Goal: Task Accomplishment & Management: Manage account settings

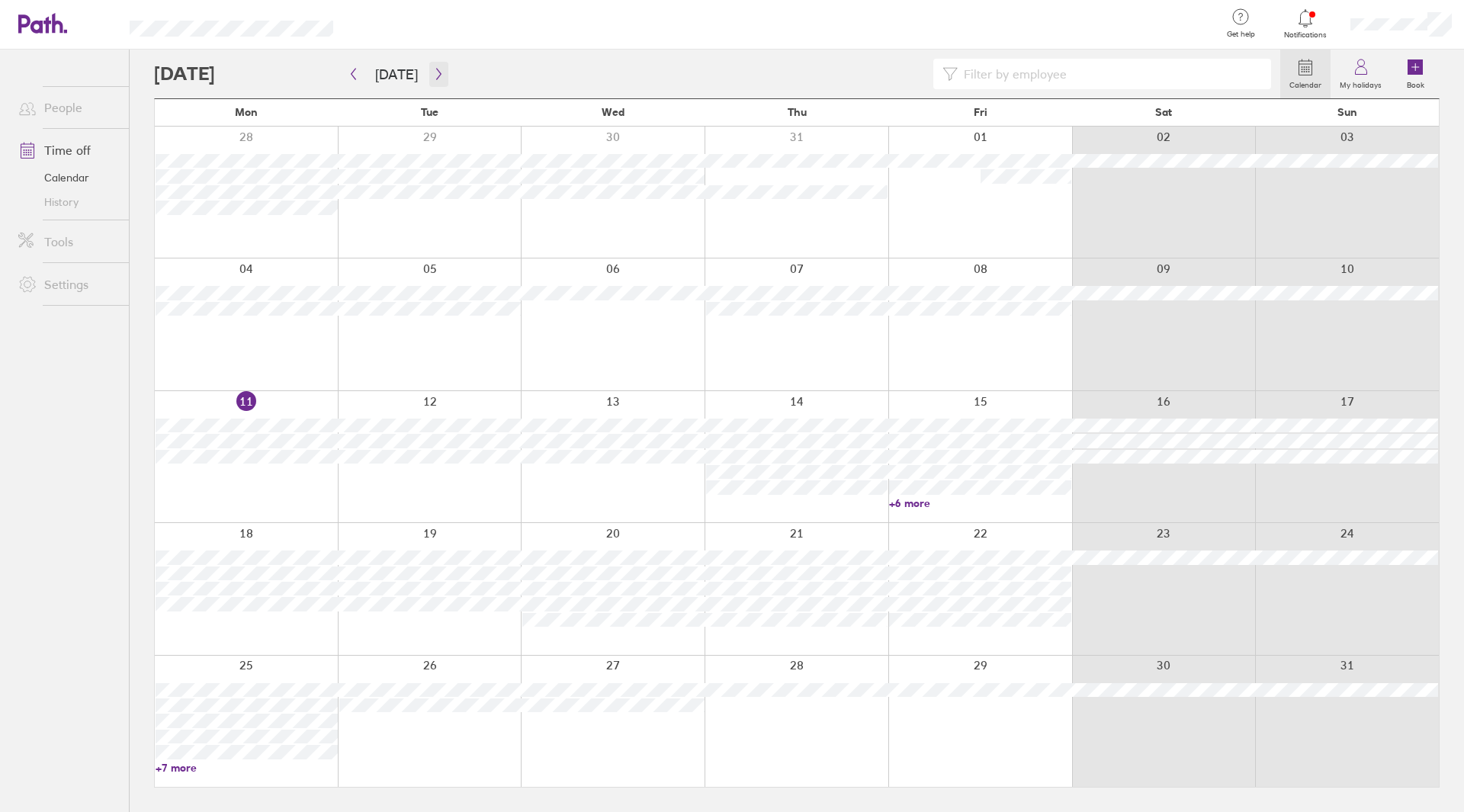
click at [433, 71] on icon "button" at bounding box center [439, 73] width 12 height 13
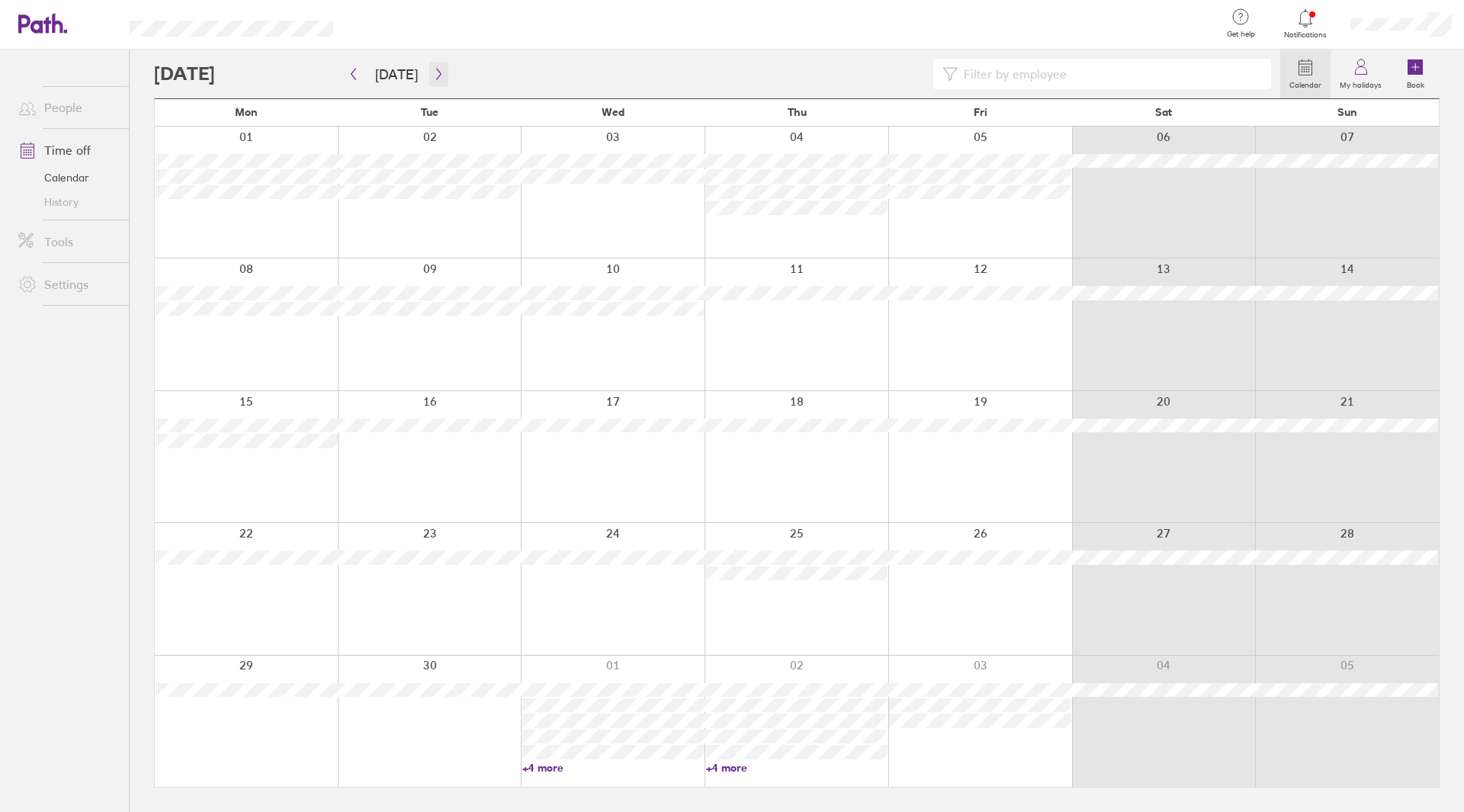
click at [433, 70] on icon "button" at bounding box center [439, 73] width 12 height 13
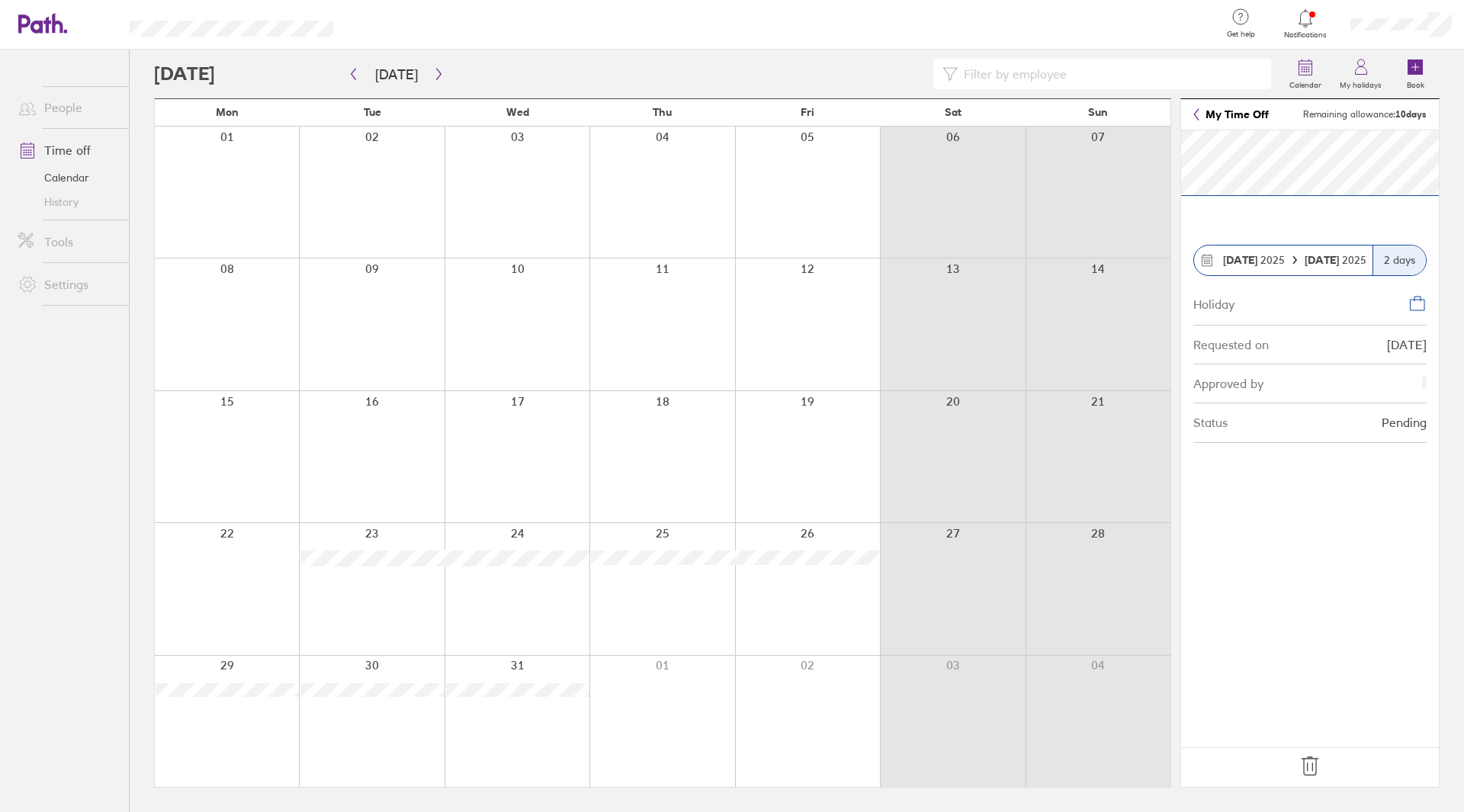
click at [1313, 767] on icon at bounding box center [1309, 766] width 24 height 24
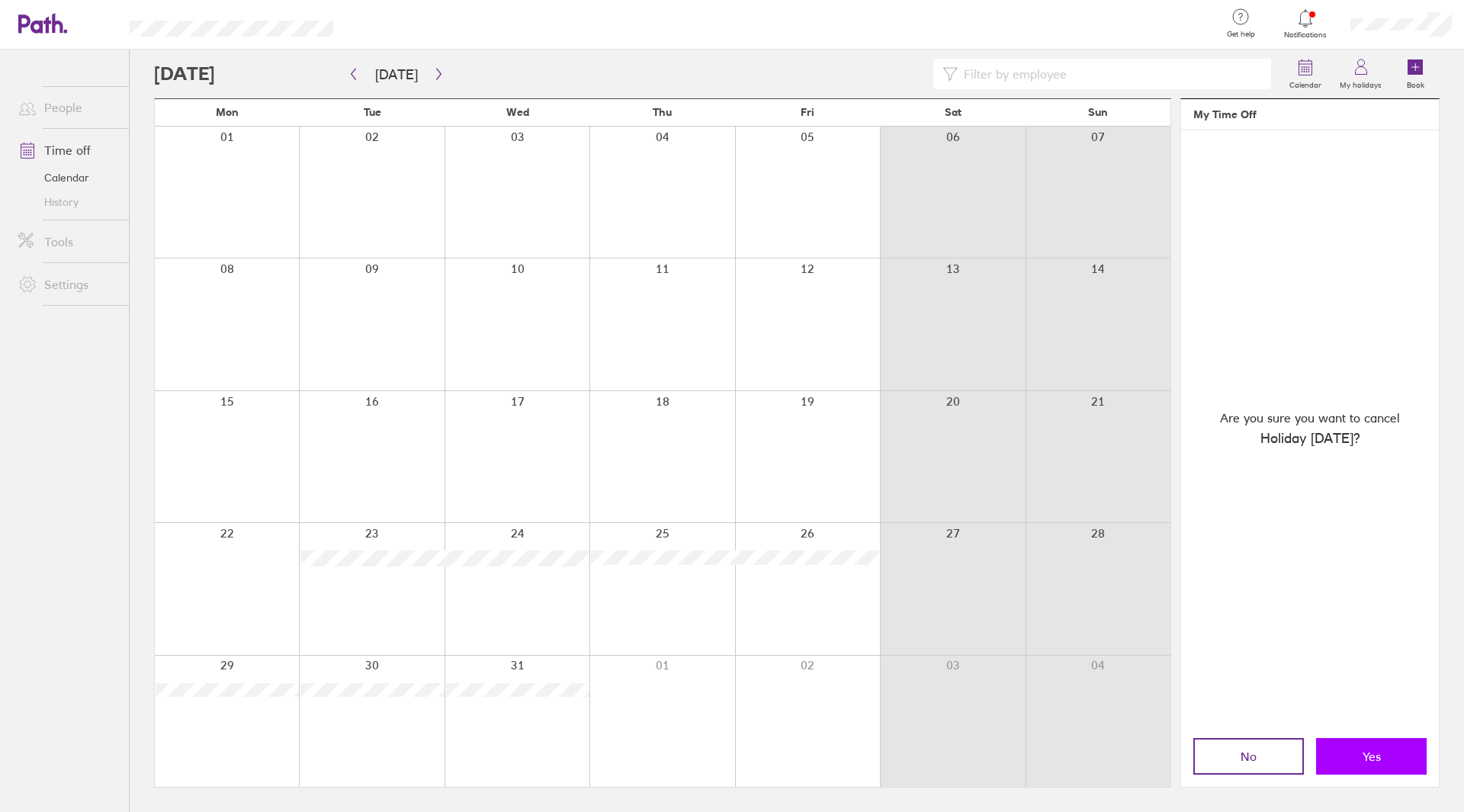
click at [1351, 762] on button "Yes" at bounding box center [1371, 756] width 110 height 37
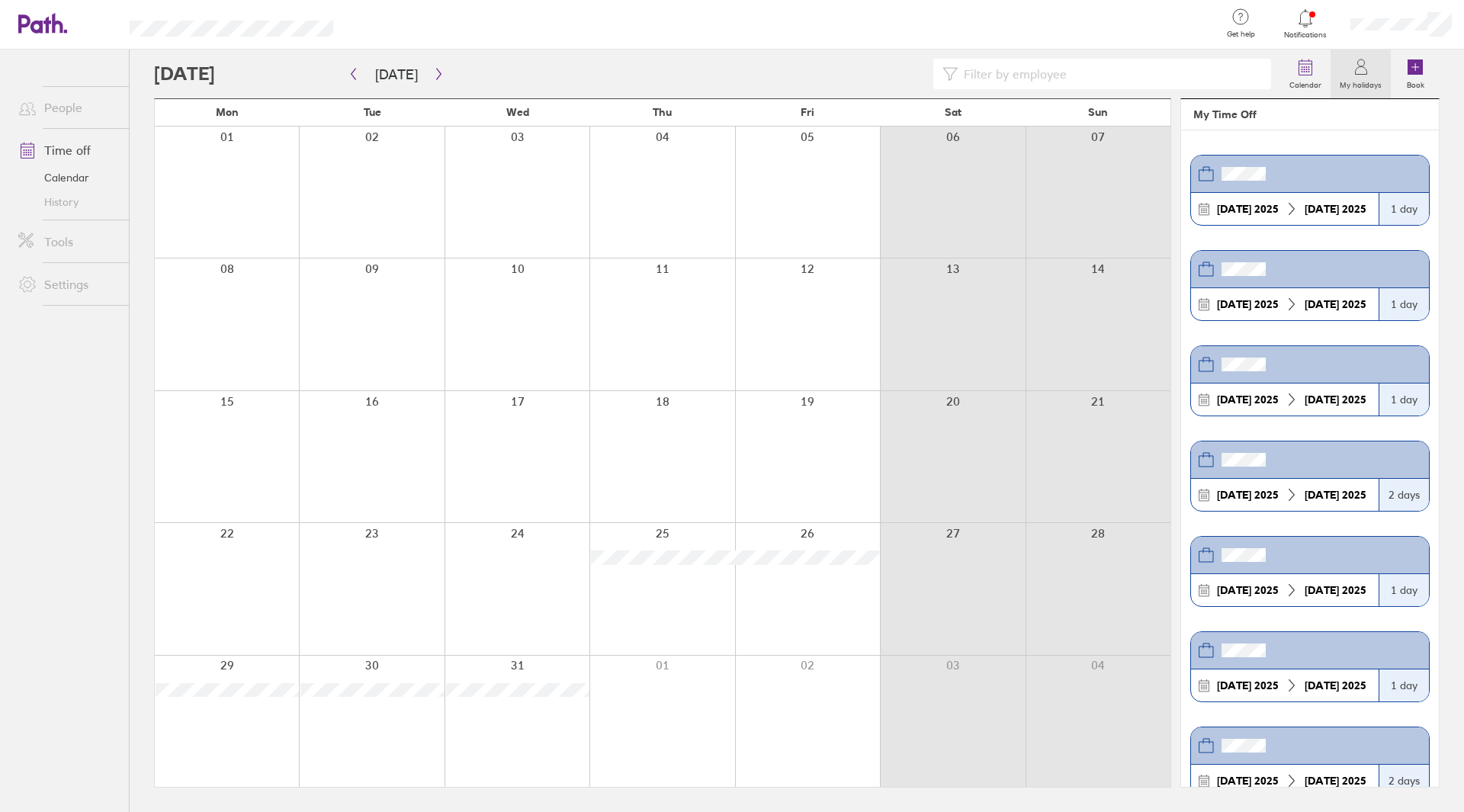
click at [398, 574] on div at bounding box center [371, 589] width 145 height 131
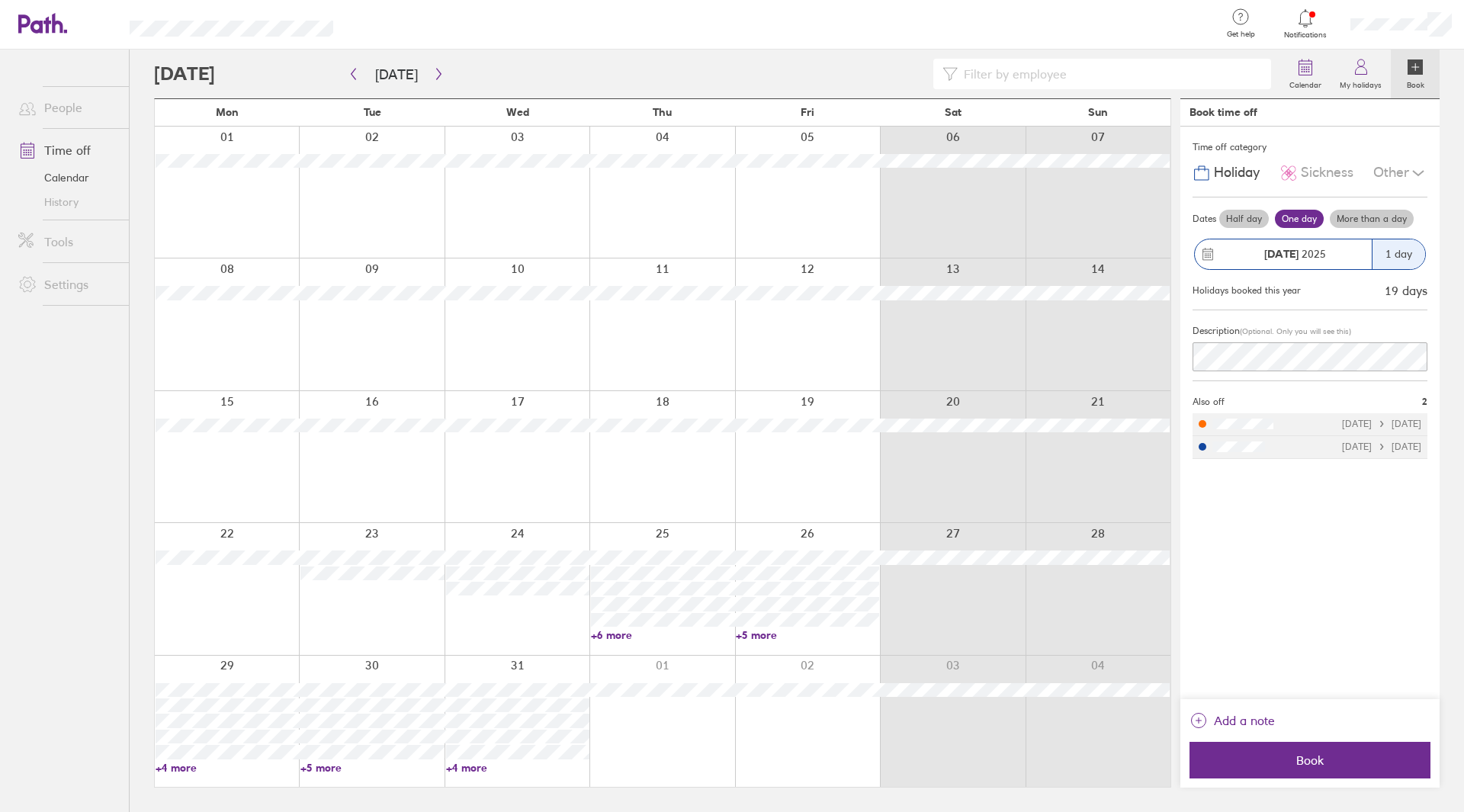
click at [383, 609] on div at bounding box center [371, 589] width 145 height 131
click at [1320, 753] on span "Book" at bounding box center [1309, 760] width 220 height 14
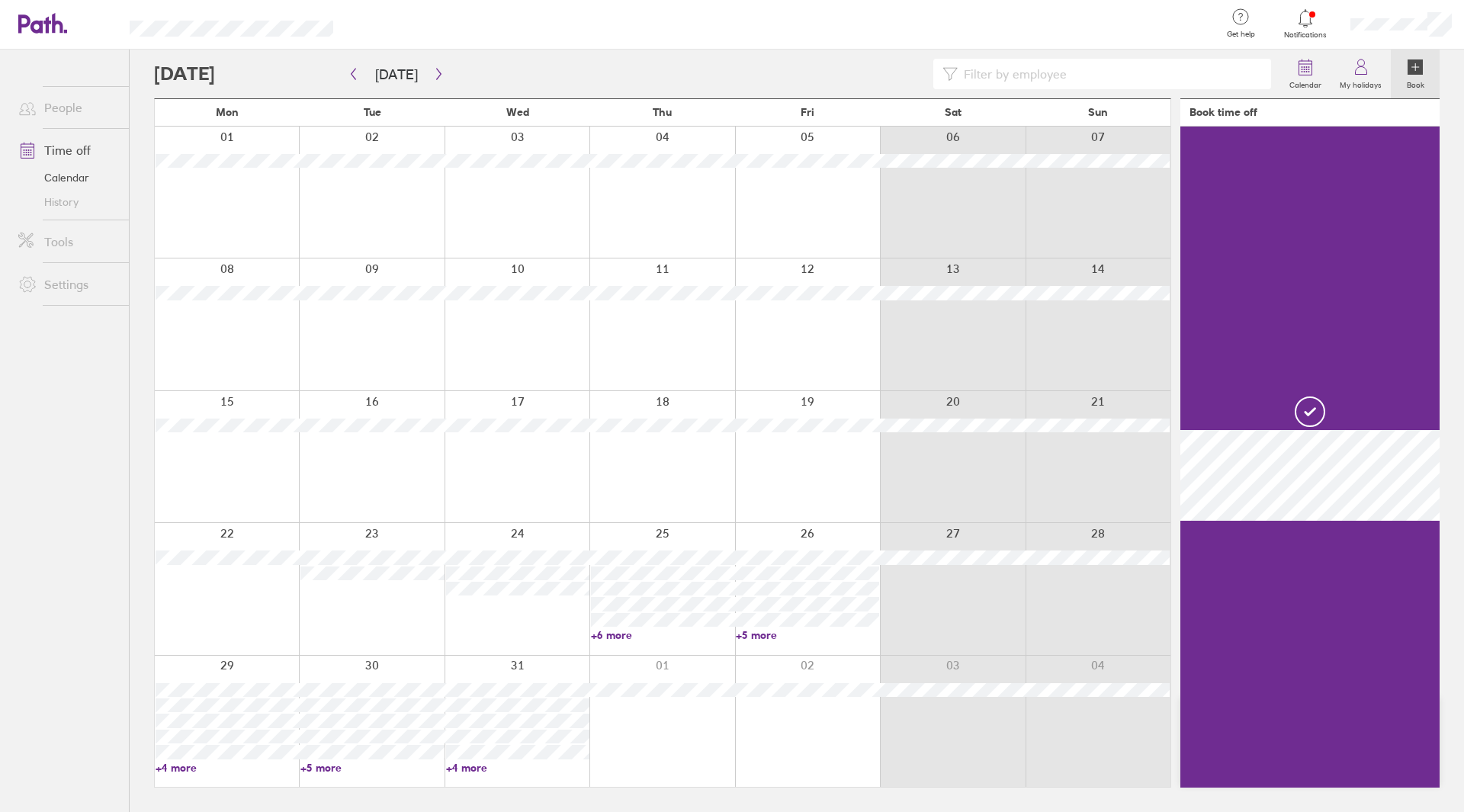
click at [485, 612] on div at bounding box center [517, 589] width 145 height 131
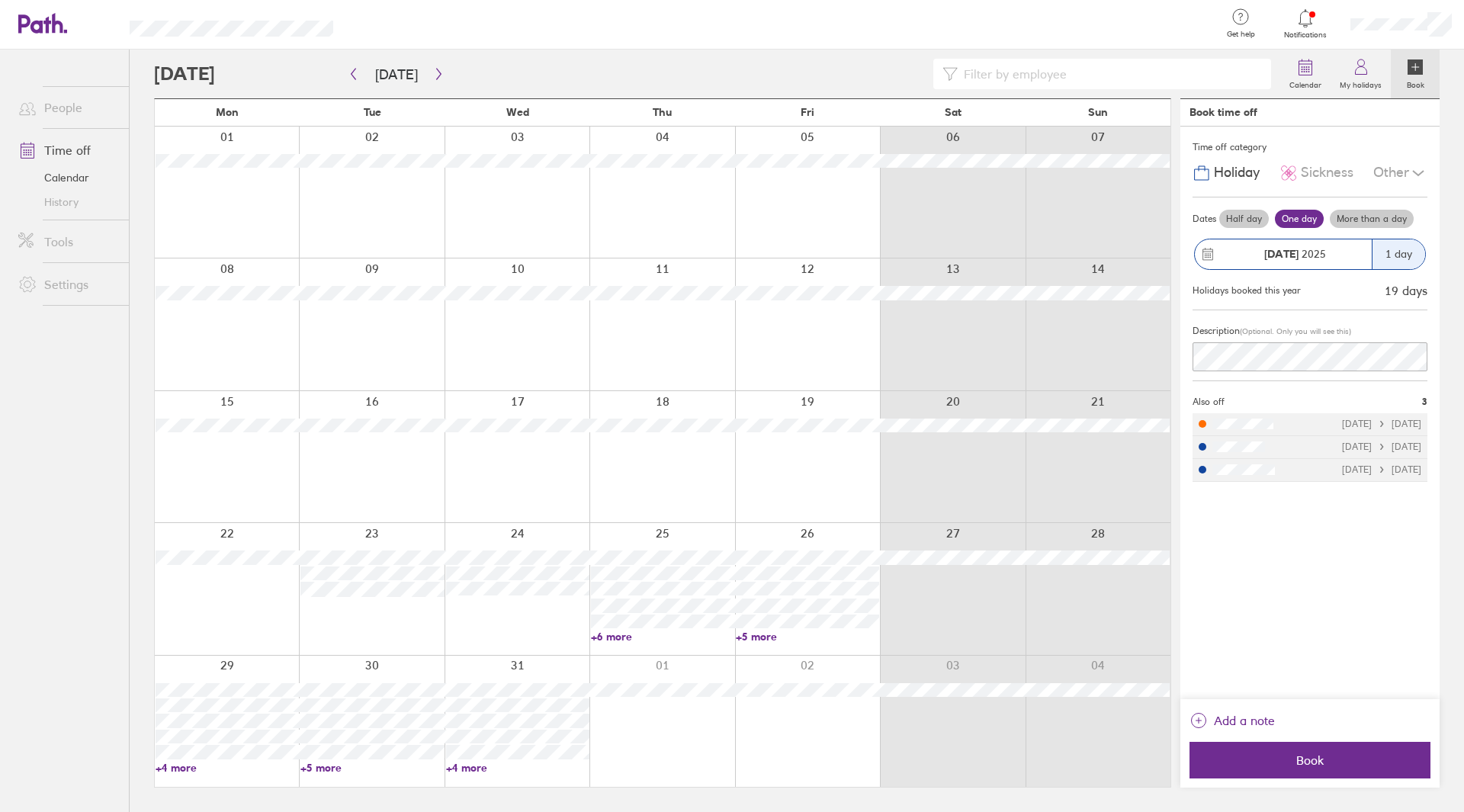
click at [1249, 219] on label "Half day" at bounding box center [1244, 218] width 49 height 18
click at [0, 0] on input "Half day" at bounding box center [0, 0] width 0 height 0
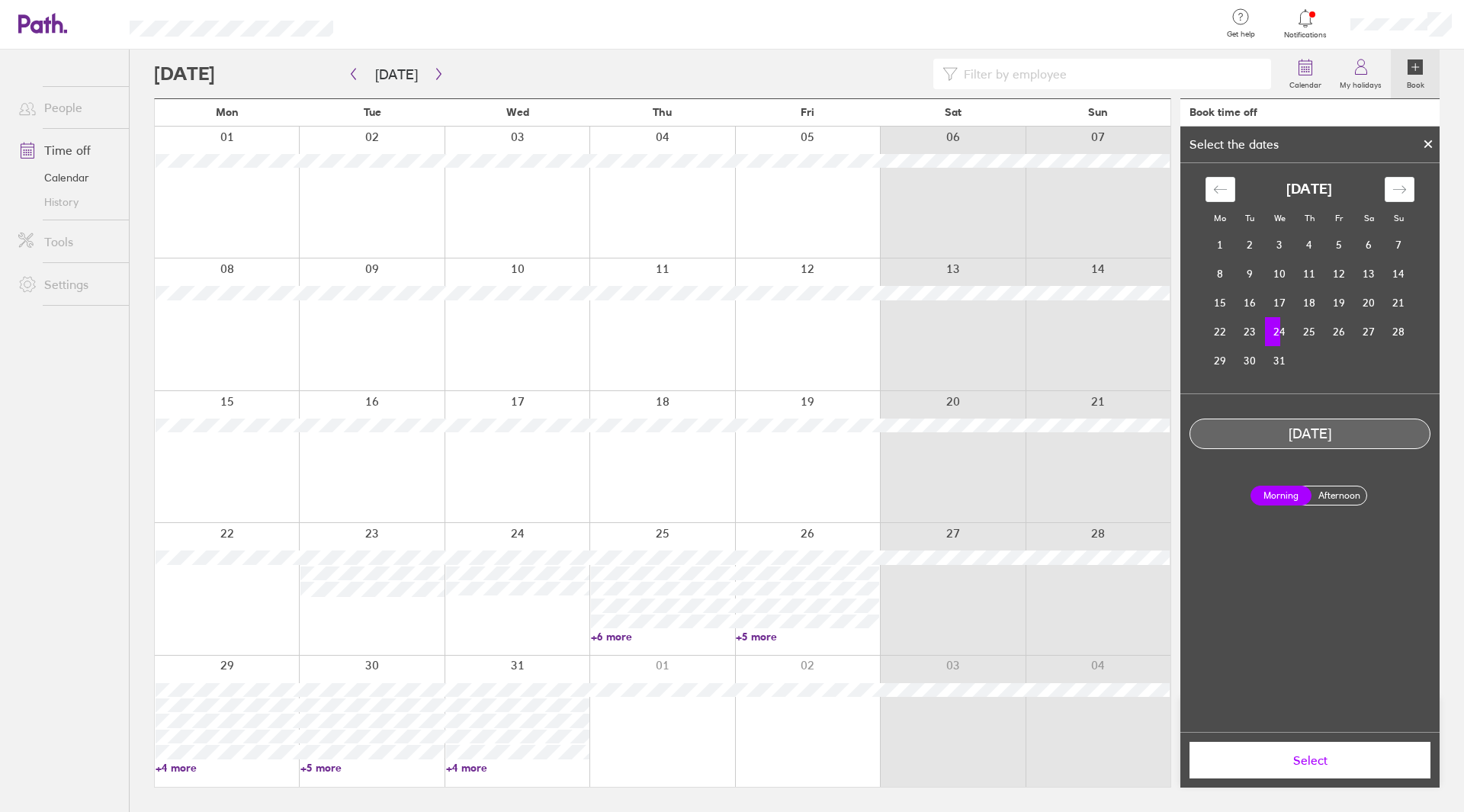
click at [1327, 495] on label "Afternoon" at bounding box center [1338, 495] width 61 height 18
click at [0, 0] on input "Afternoon" at bounding box center [0, 0] width 0 height 0
click at [1299, 759] on span "Select" at bounding box center [1309, 760] width 220 height 14
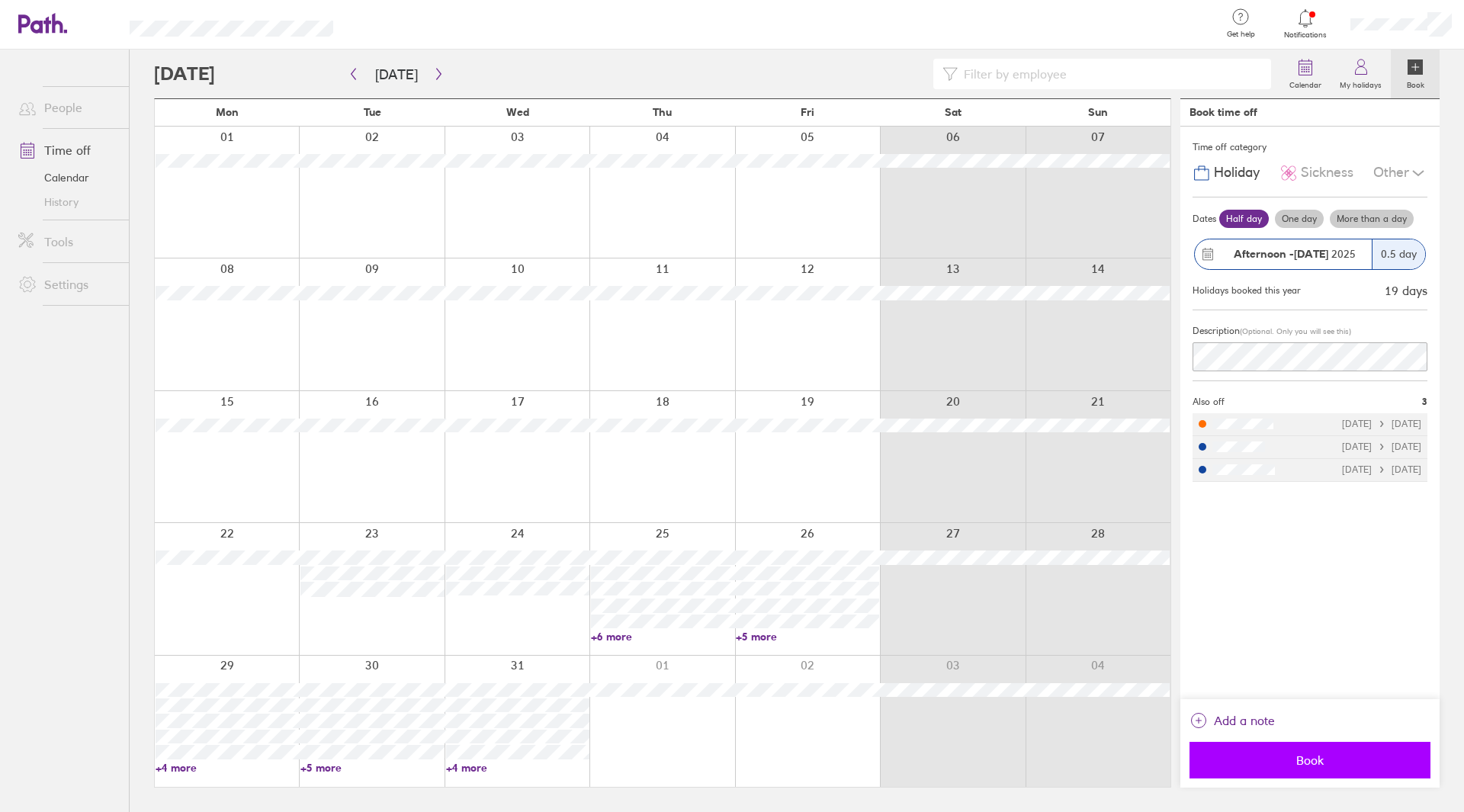
click at [1295, 757] on span "Book" at bounding box center [1309, 760] width 220 height 14
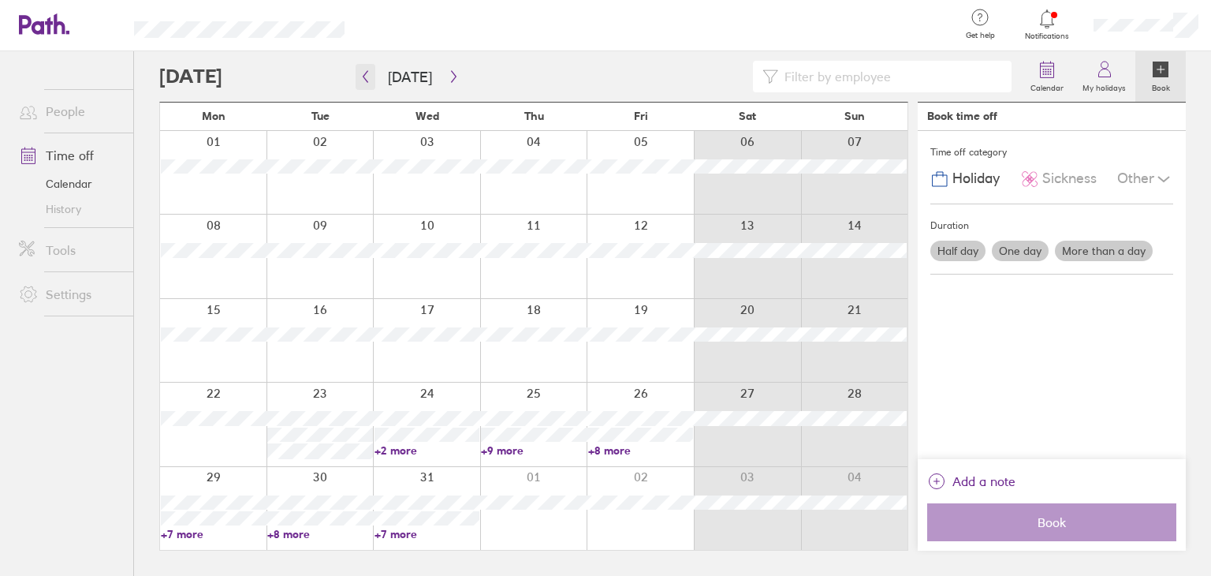
click at [364, 80] on icon "button" at bounding box center [365, 76] width 12 height 13
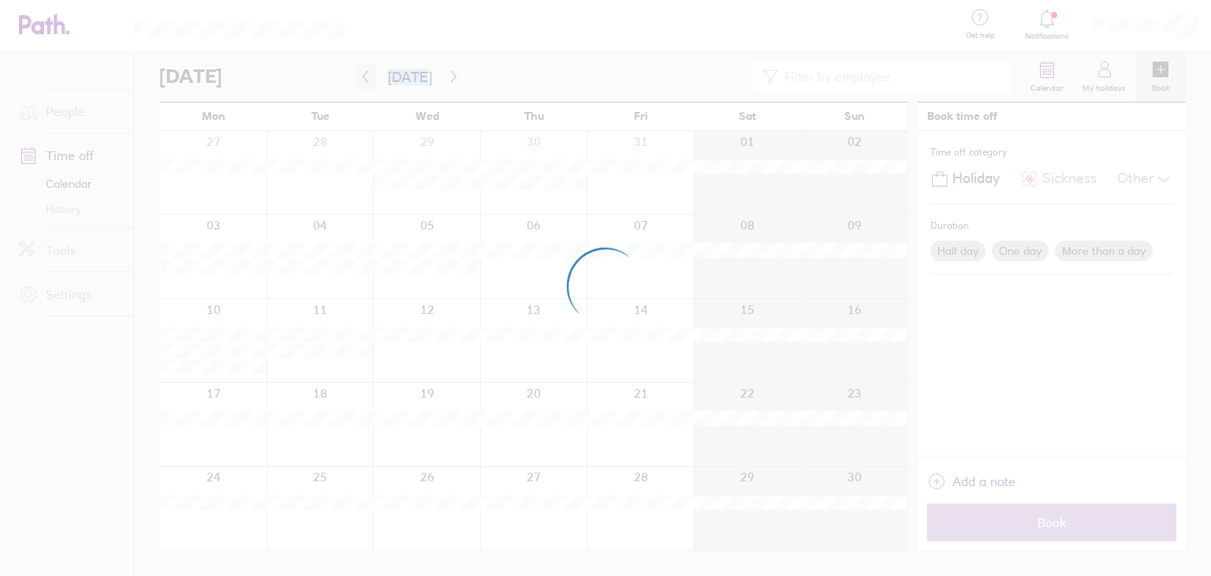
click at [364, 80] on div at bounding box center [605, 288] width 1211 height 576
click at [359, 76] on div at bounding box center [605, 288] width 1211 height 576
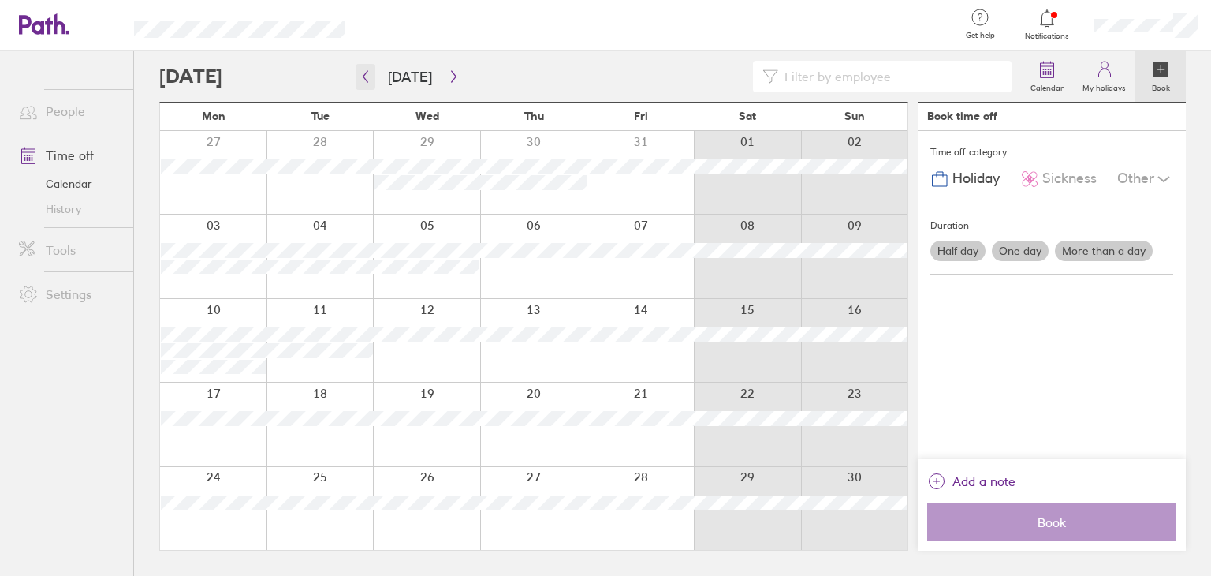
click at [366, 73] on icon "button" at bounding box center [365, 77] width 5 height 12
